Goal: Register for event/course: Register for event/course

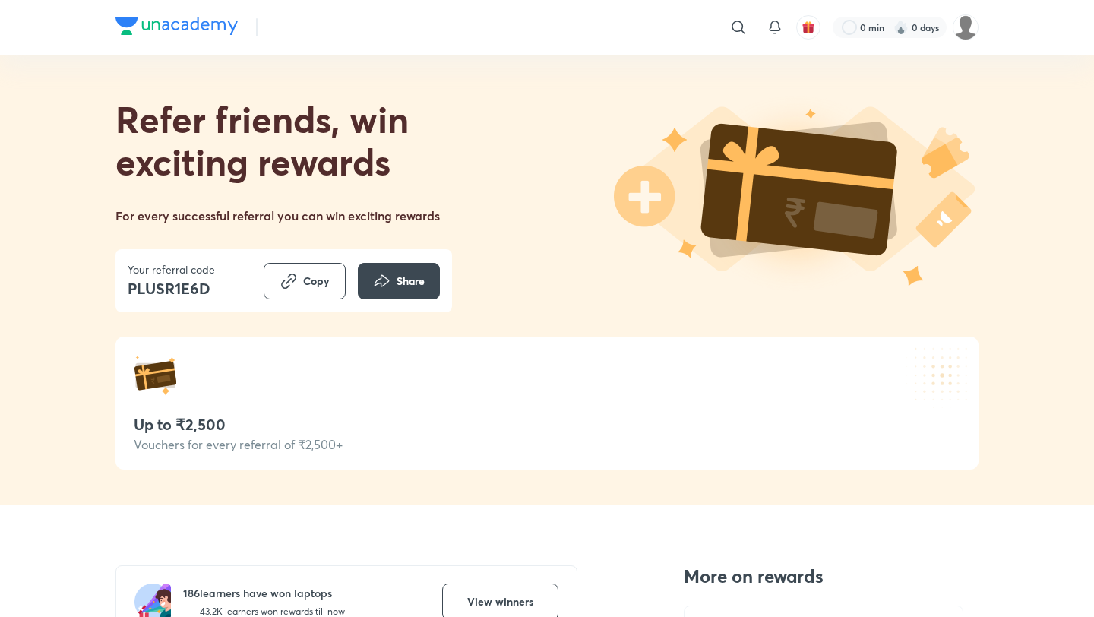
click at [174, 28] on img at bounding box center [176, 26] width 122 height 18
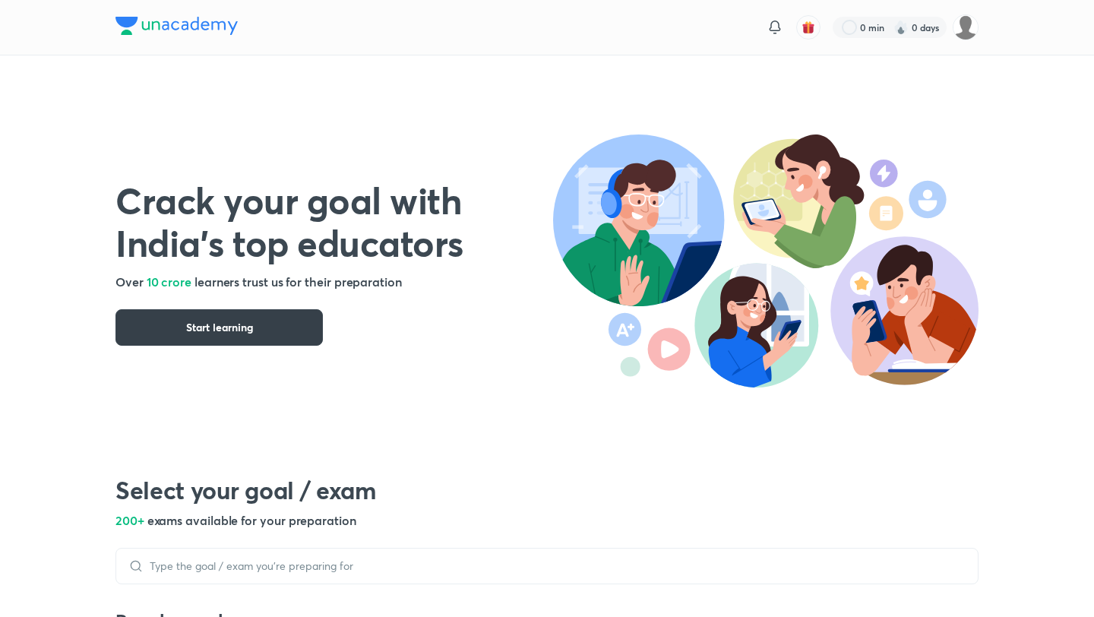
click at [288, 313] on button "Start learning" at bounding box center [218, 327] width 207 height 36
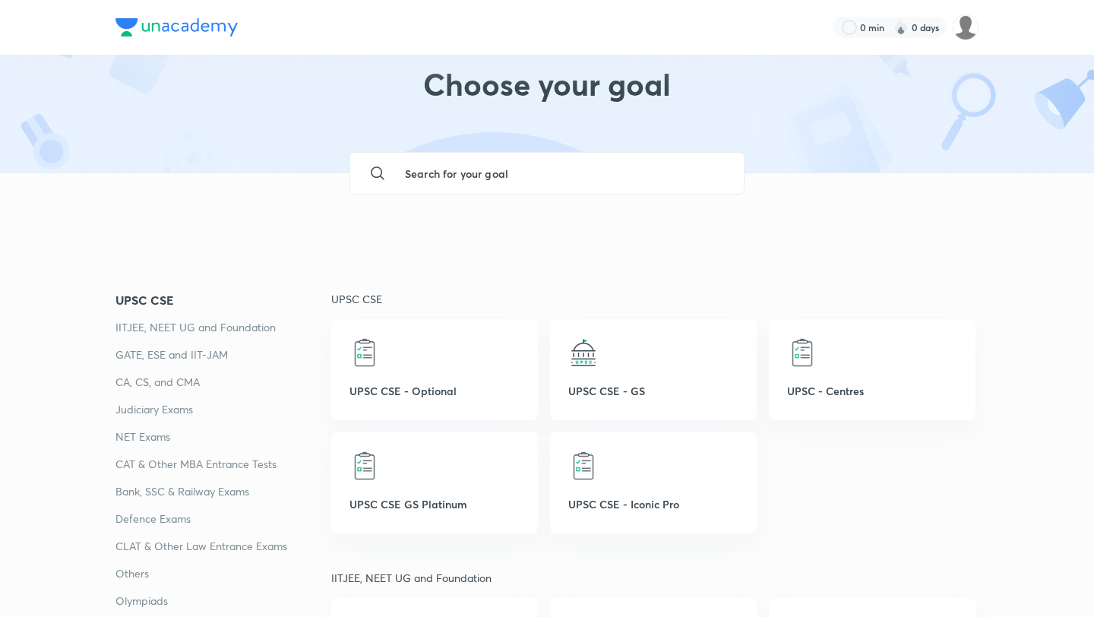
click at [221, 330] on p "IITJEE, NEET UG and Foundation" at bounding box center [223, 327] width 216 height 18
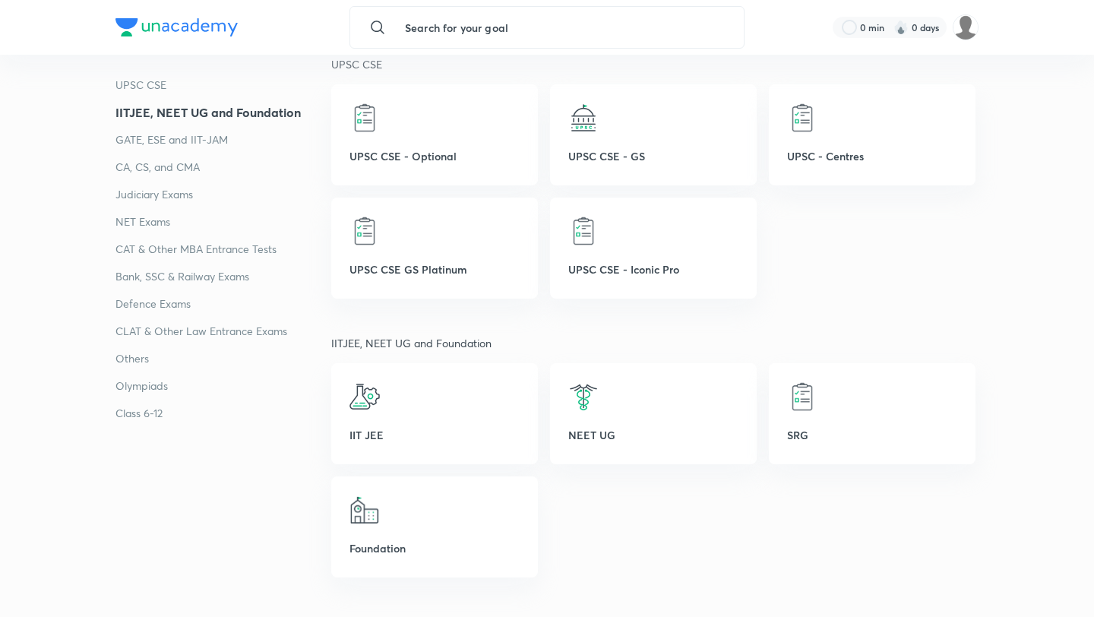
scroll to position [279, 0]
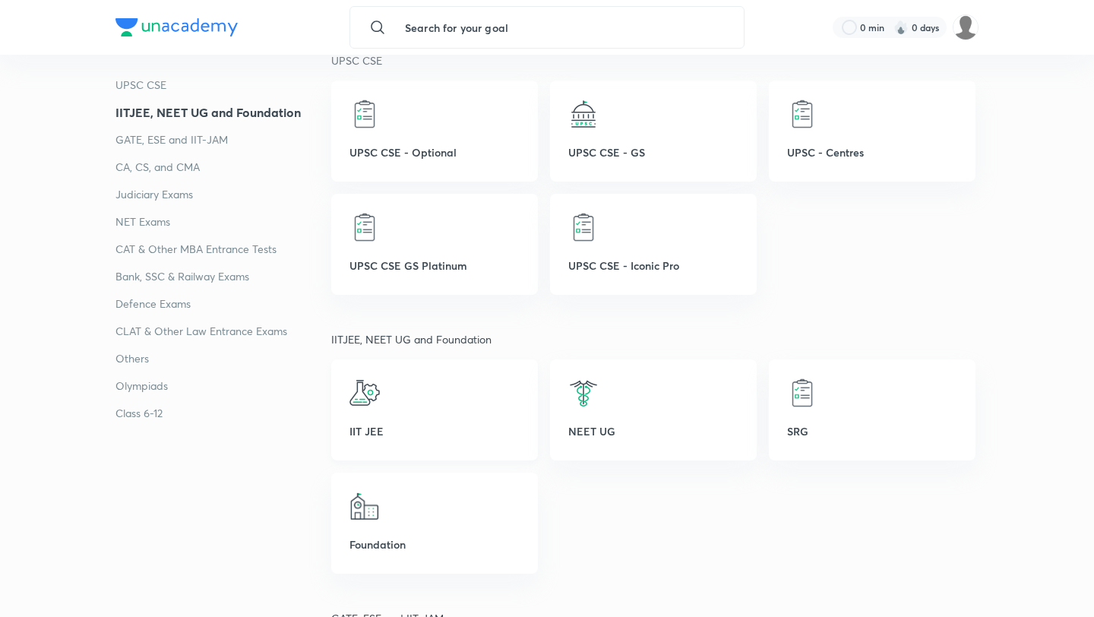
click at [419, 411] on div "IIT JEE" at bounding box center [434, 409] width 207 height 101
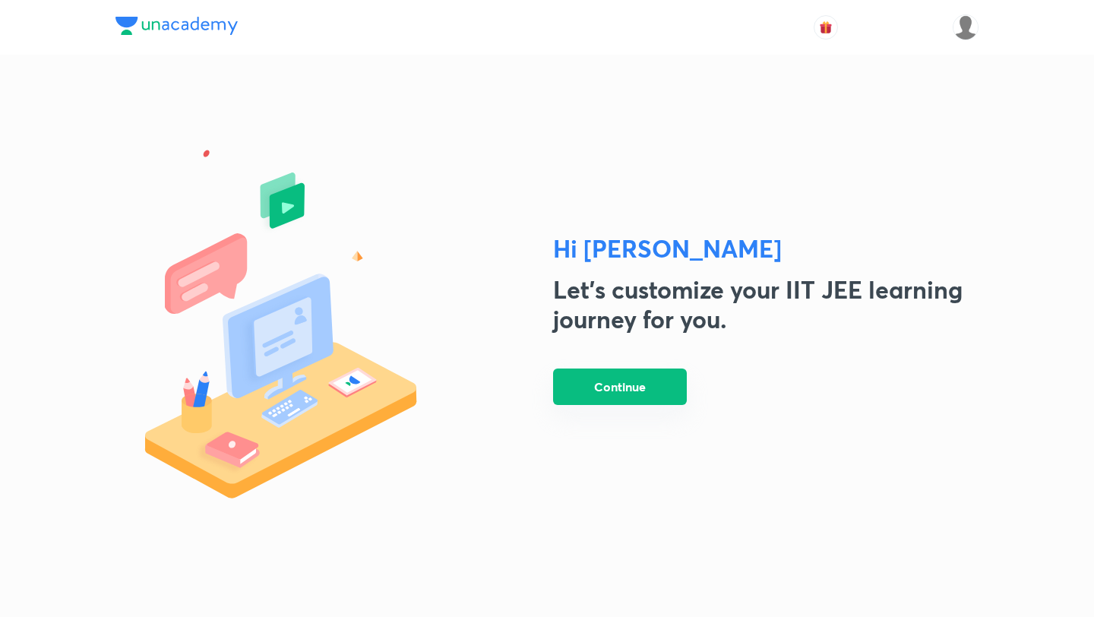
click at [647, 385] on button "Continue" at bounding box center [620, 386] width 134 height 36
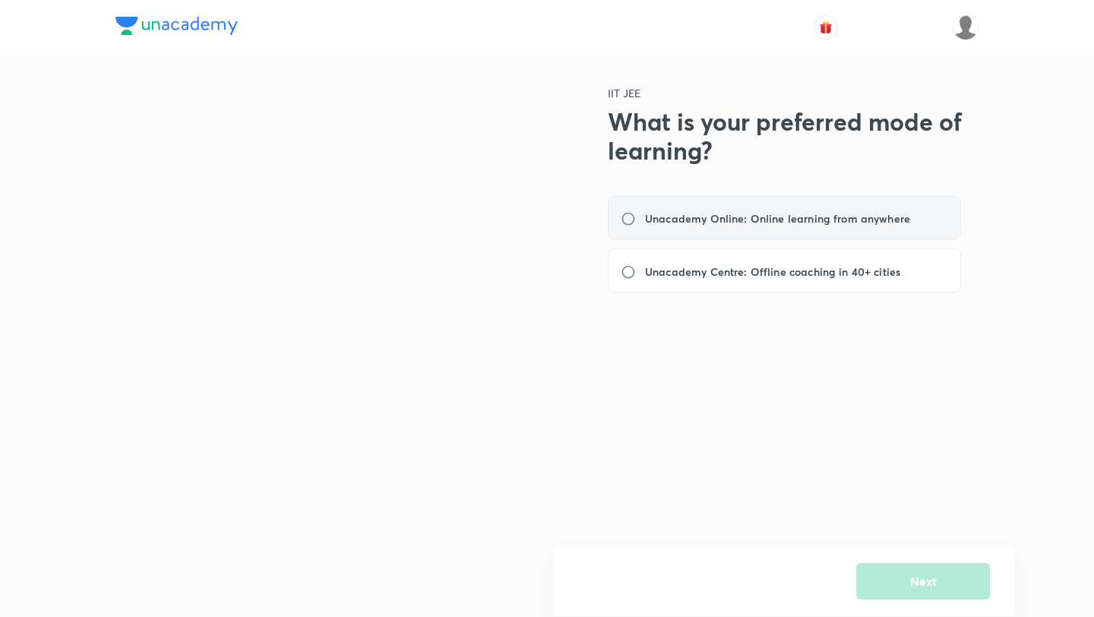
click at [734, 236] on div "Unacademy Online: Online learning from anywhere" at bounding box center [784, 218] width 353 height 44
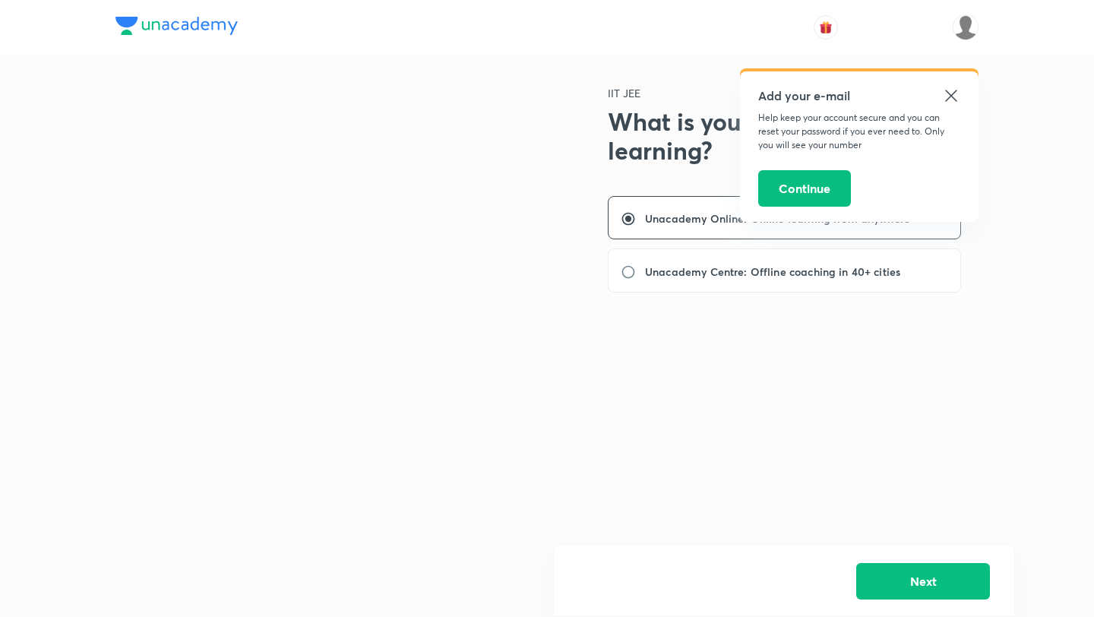
click at [947, 94] on icon at bounding box center [951, 96] width 18 height 18
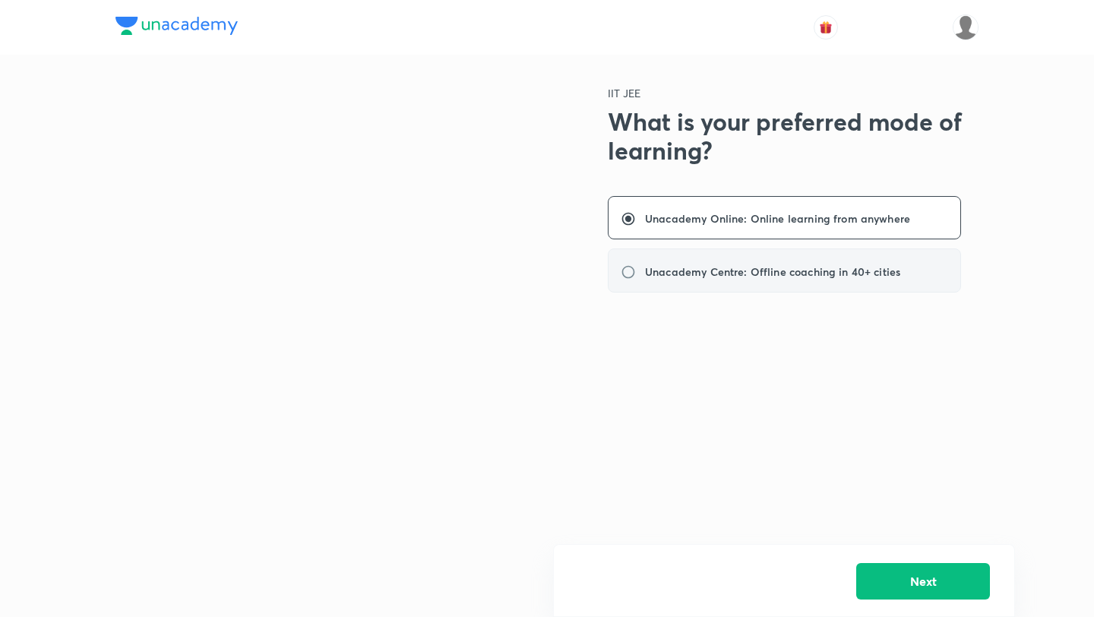
click at [782, 258] on div "Unacademy Centre: Offline coaching in 40+ cities" at bounding box center [784, 270] width 353 height 44
radio input "false"
radio input "true"
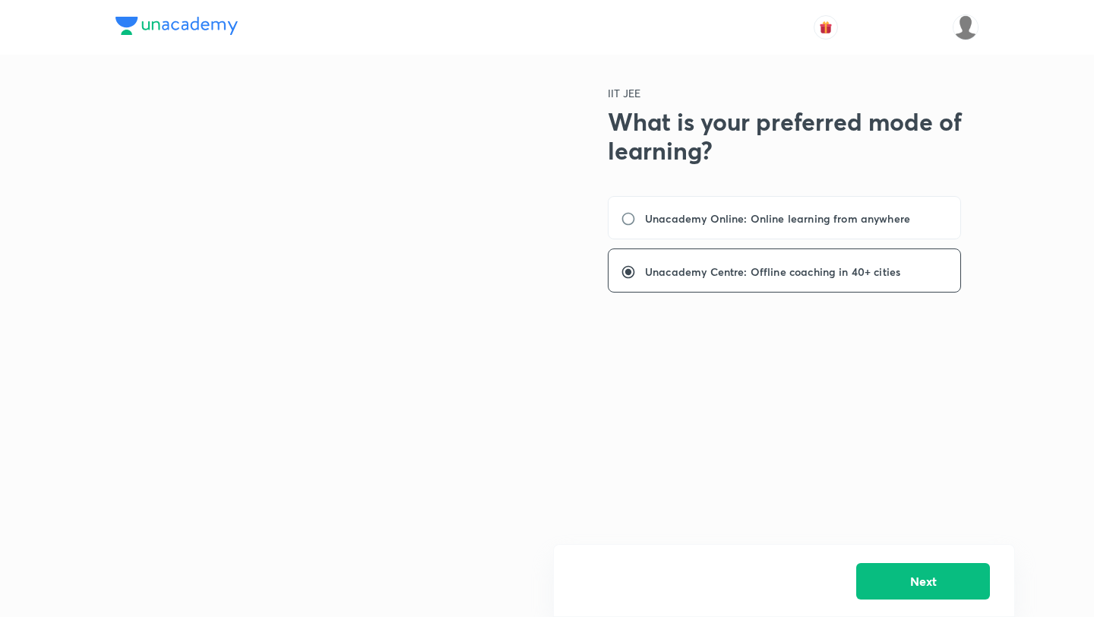
click at [782, 240] on div "Unacademy Online: Online learning from anywhere Unacademy Centre: Offline coach…" at bounding box center [793, 244] width 371 height 96
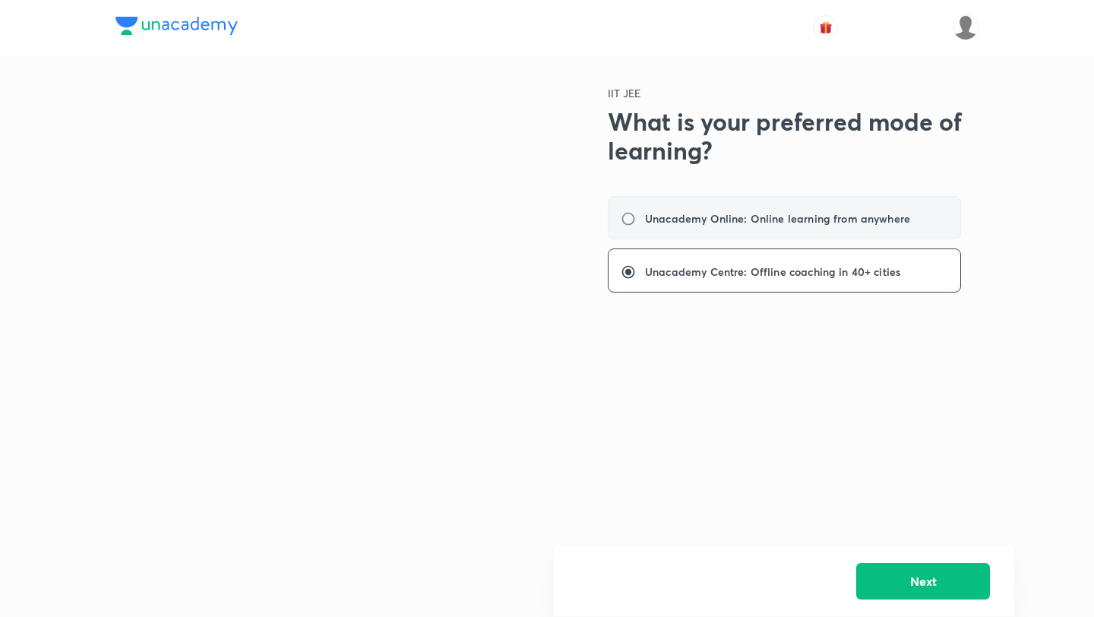
click at [794, 227] on div "Unacademy Online: Online learning from anywhere" at bounding box center [784, 218] width 353 height 44
radio input "true"
radio input "false"
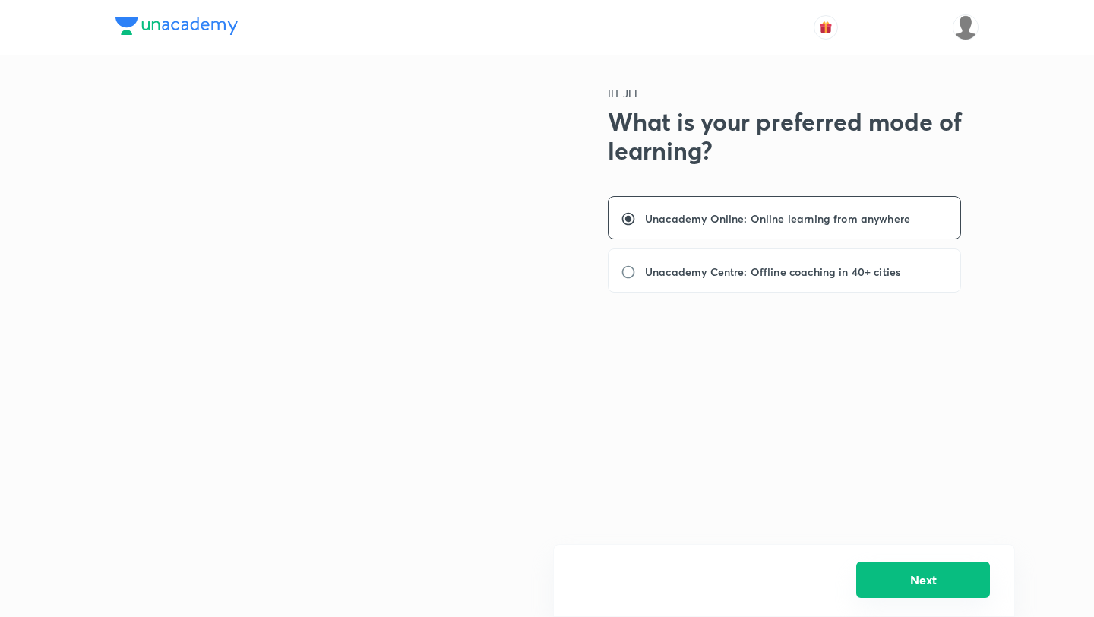
click at [925, 576] on button "Next" at bounding box center [923, 579] width 134 height 36
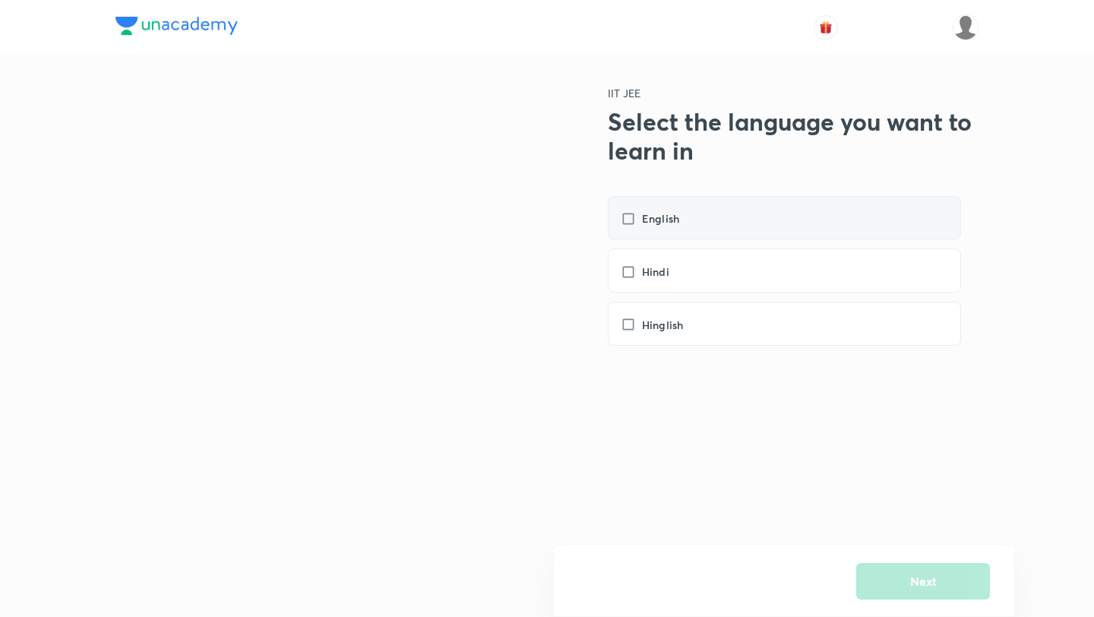
click at [784, 231] on div "English" at bounding box center [784, 218] width 353 height 44
checkbox input "true"
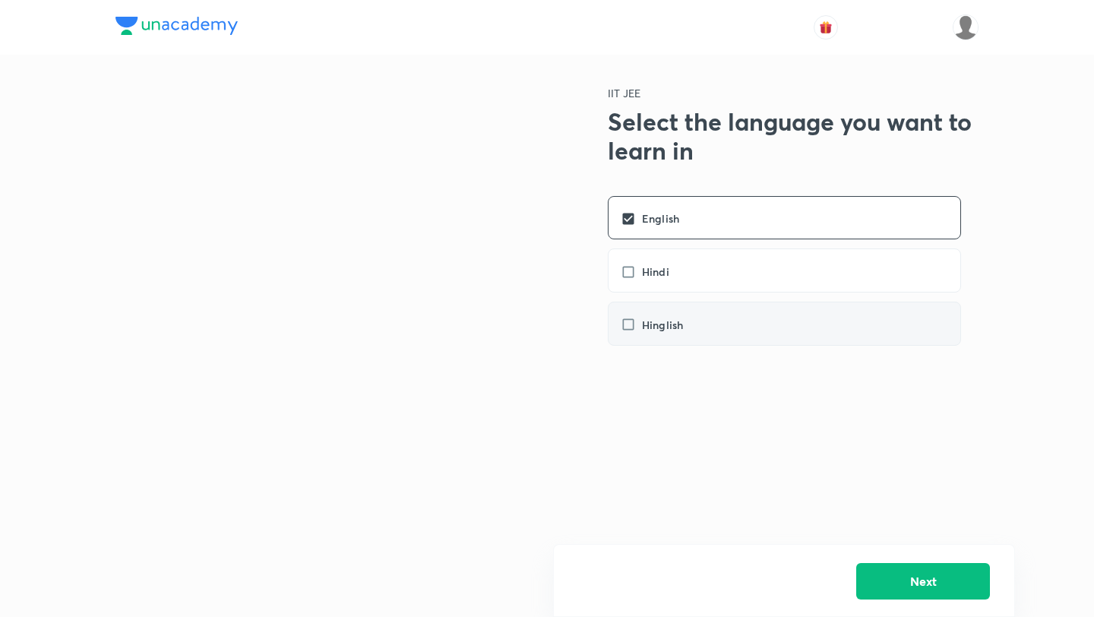
click at [781, 317] on div "Hinglish" at bounding box center [784, 324] width 353 height 44
checkbox input "true"
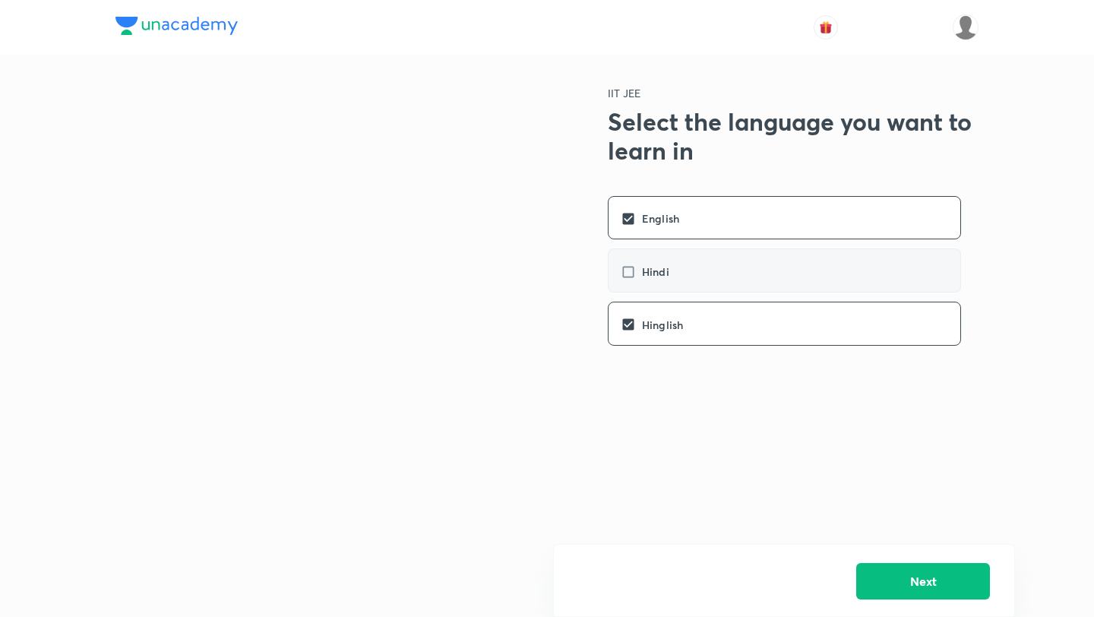
click at [754, 273] on div "Hindi" at bounding box center [784, 270] width 353 height 44
click at [754, 274] on div "Hindi" at bounding box center [784, 270] width 353 height 44
checkbox input "true"
click at [927, 588] on button "Next" at bounding box center [923, 579] width 134 height 36
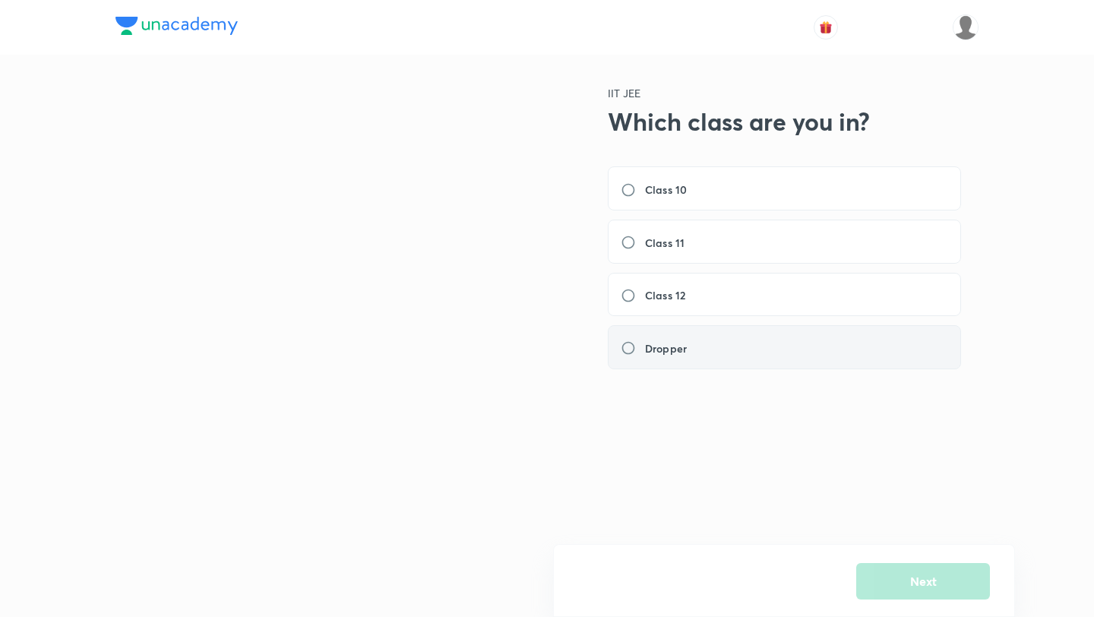
click at [793, 337] on div "Dropper" at bounding box center [784, 347] width 353 height 44
radio input "true"
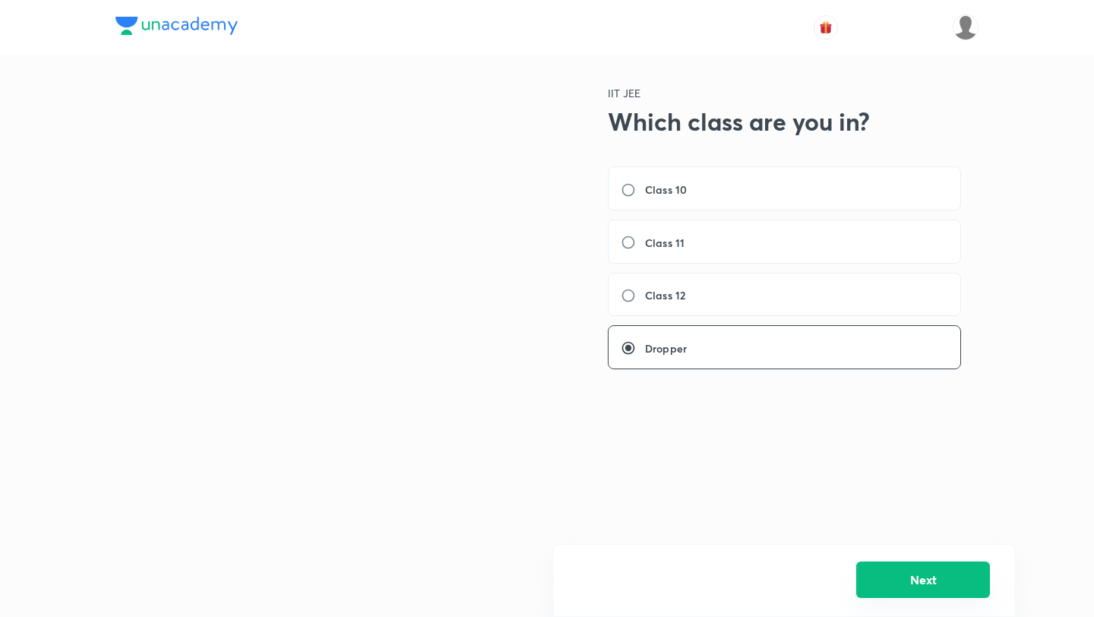
click at [941, 580] on button "Next" at bounding box center [923, 579] width 134 height 36
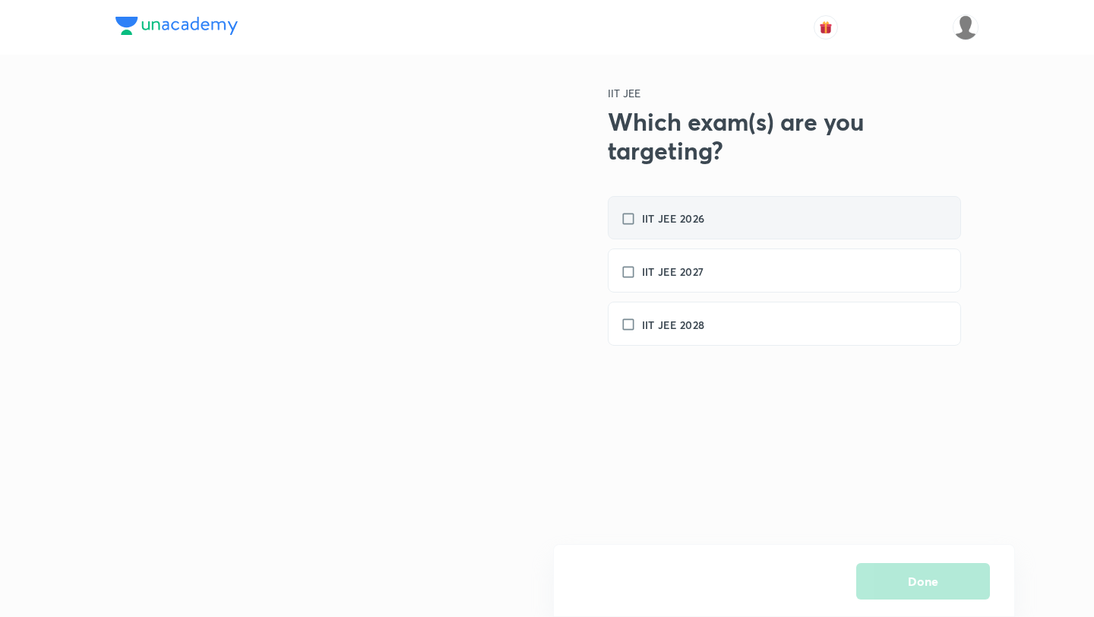
click at [738, 216] on div "IIT JEE 2026" at bounding box center [784, 218] width 353 height 44
checkbox input "true"
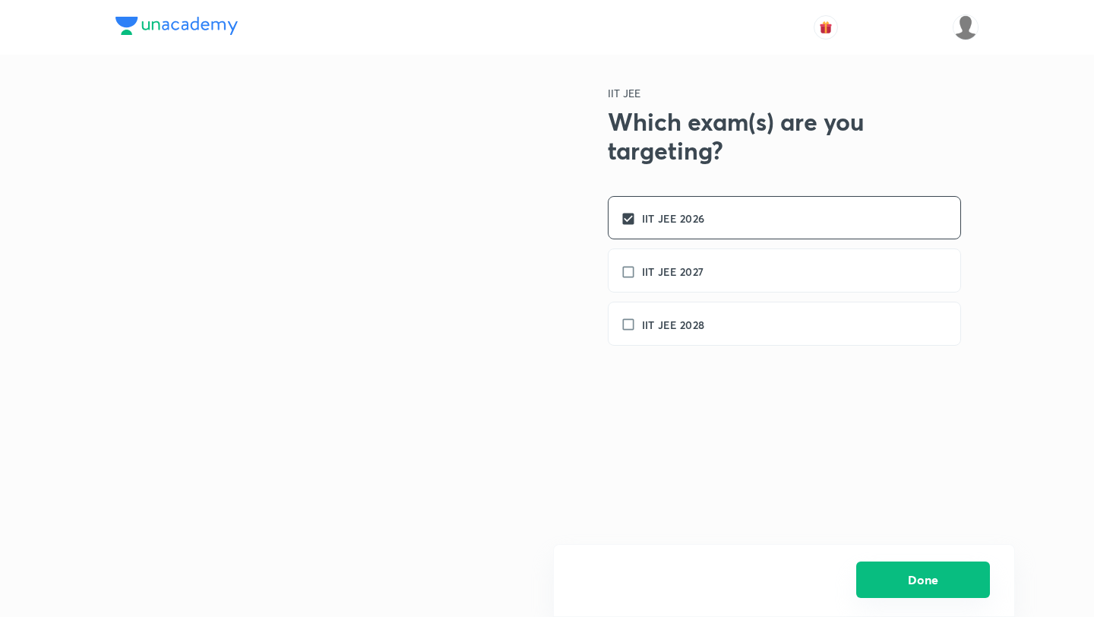
click at [924, 586] on button "Done" at bounding box center [923, 579] width 134 height 36
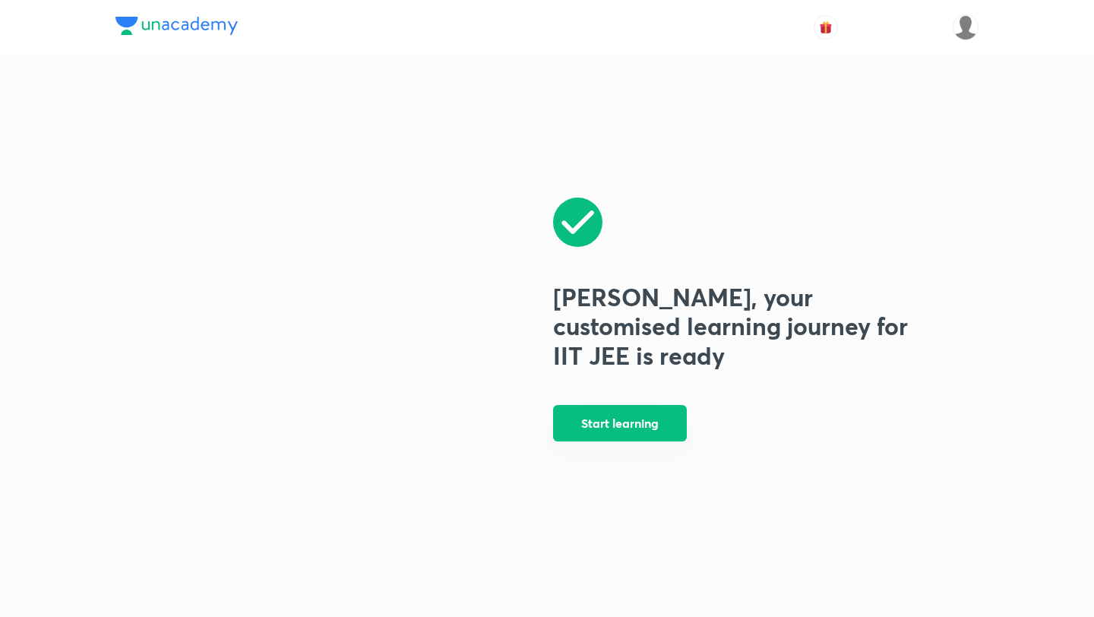
click at [634, 438] on button "Start learning" at bounding box center [620, 423] width 134 height 36
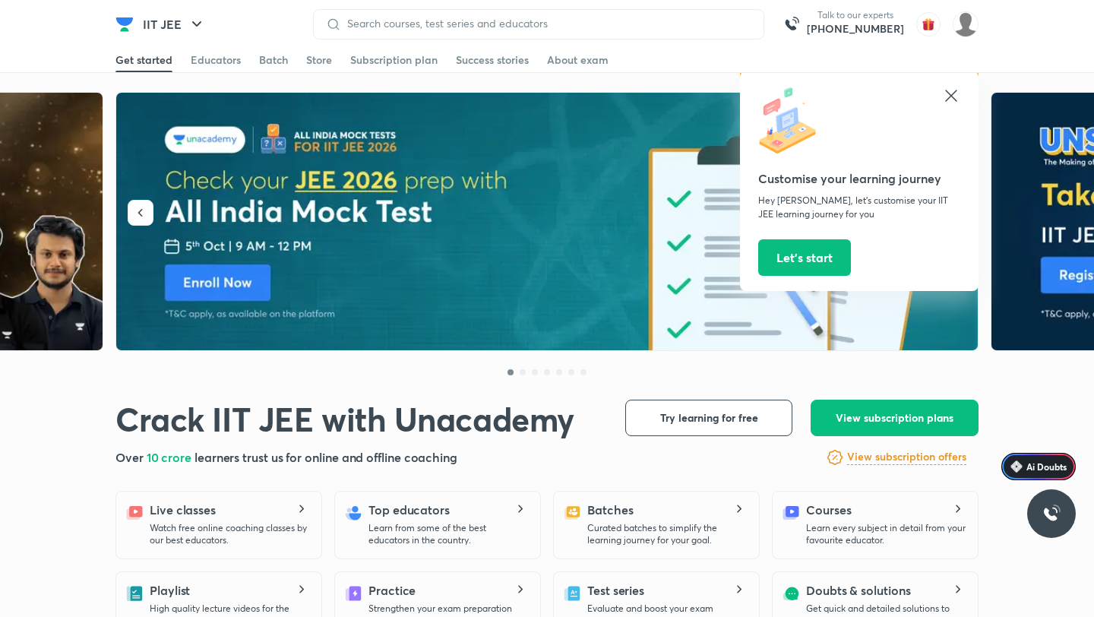
click at [963, 87] on div "Customise your learning journey Hey [PERSON_NAME], let’s customise your IIT JEE…" at bounding box center [859, 181] width 239 height 220
click at [792, 260] on button "Let’s start" at bounding box center [804, 256] width 93 height 36
click at [949, 98] on icon at bounding box center [951, 96] width 18 height 18
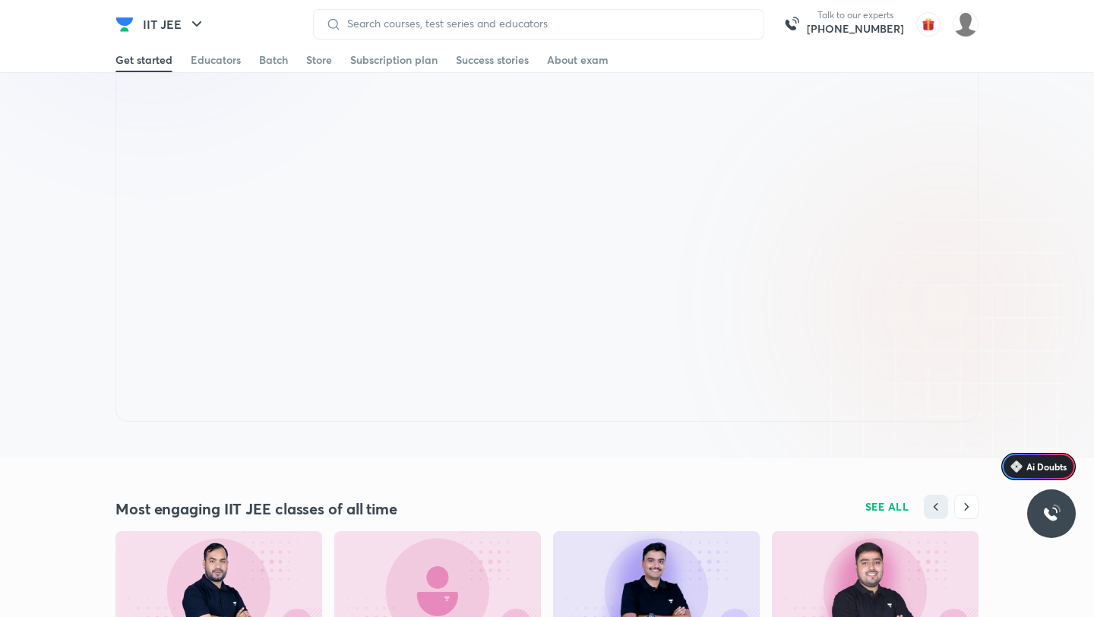
scroll to position [1786, 0]
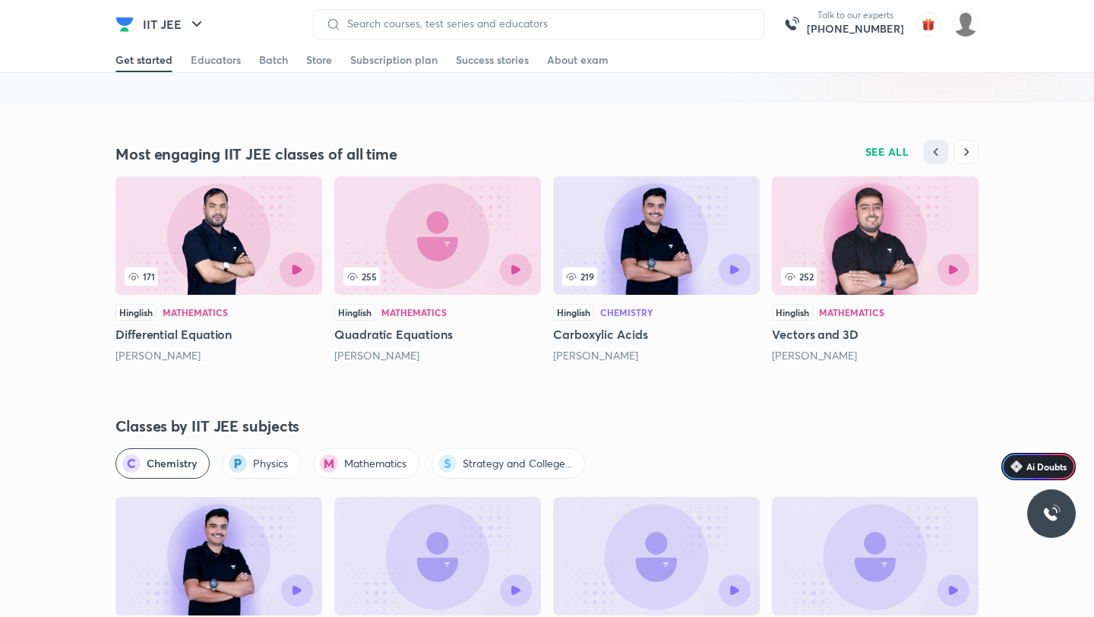
click at [302, 268] on button "button" at bounding box center [297, 269] width 35 height 35
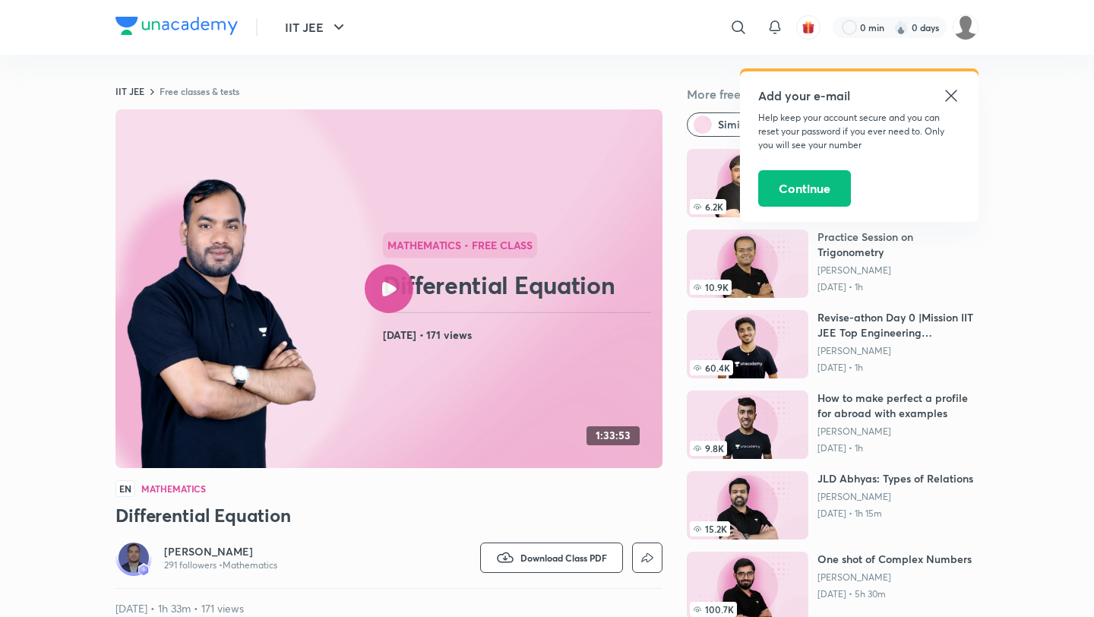
click at [945, 93] on icon at bounding box center [951, 96] width 18 height 18
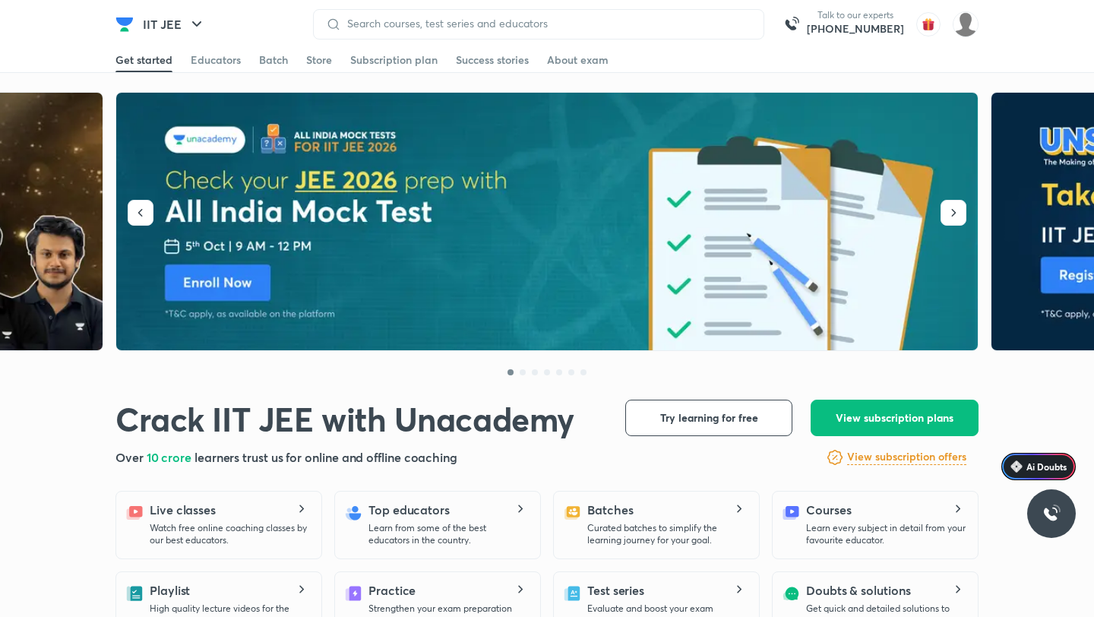
click at [300, 220] on img at bounding box center [547, 222] width 863 height 258
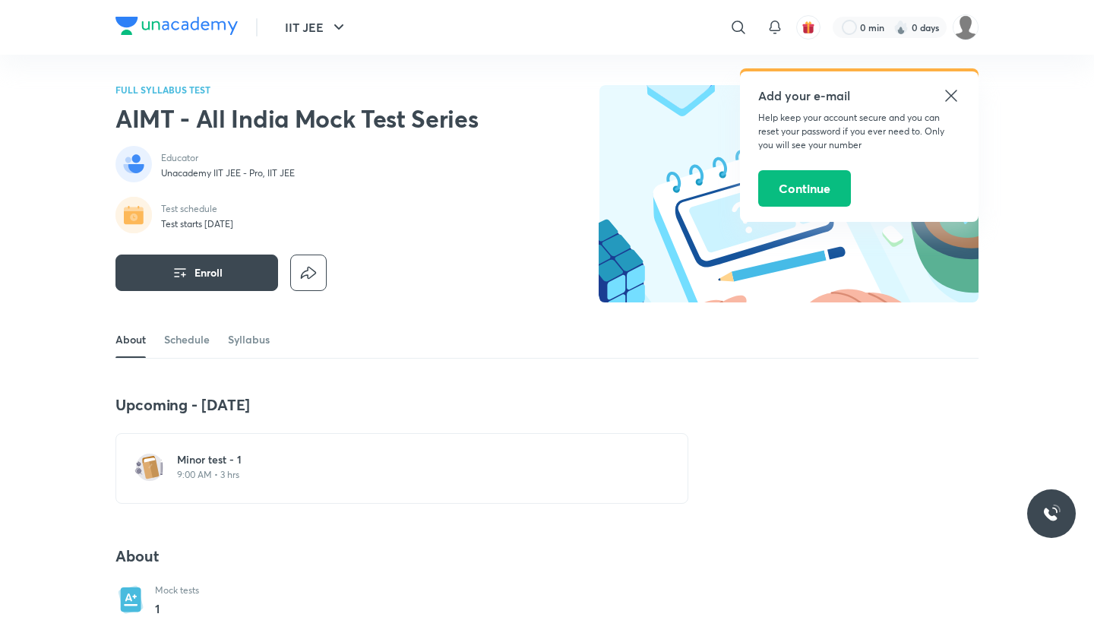
click at [946, 90] on icon at bounding box center [950, 95] width 11 height 11
